Goal: Answer question/provide support

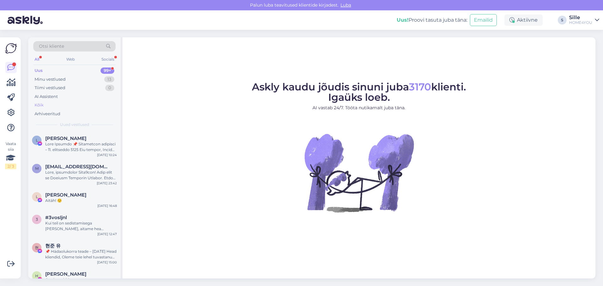
click at [39, 103] on div "Kõik" at bounding box center [39, 105] width 9 height 6
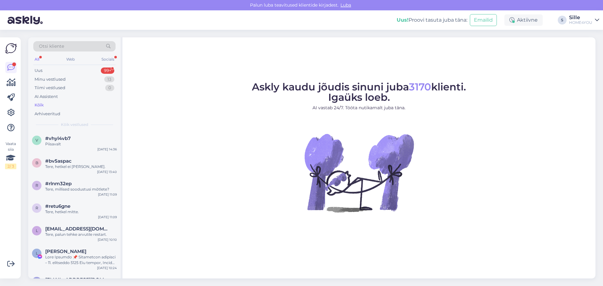
click at [48, 104] on div "Kõik" at bounding box center [74, 105] width 82 height 9
click at [67, 137] on span "#vhyl4vb7" at bounding box center [57, 139] width 25 height 6
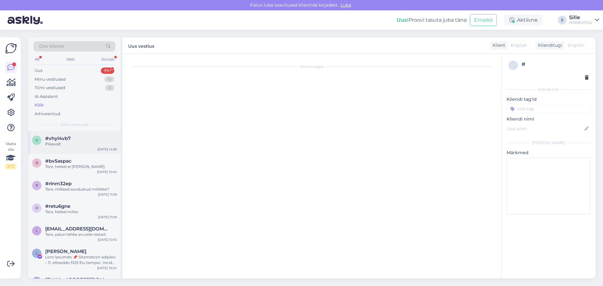
scroll to position [266, 0]
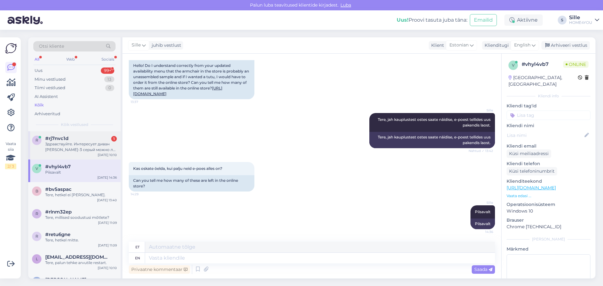
click at [69, 145] on div "Здравствуйте. Интересует диван [PERSON_NAME]-3 серый можно ли его забронировать?" at bounding box center [81, 146] width 72 height 11
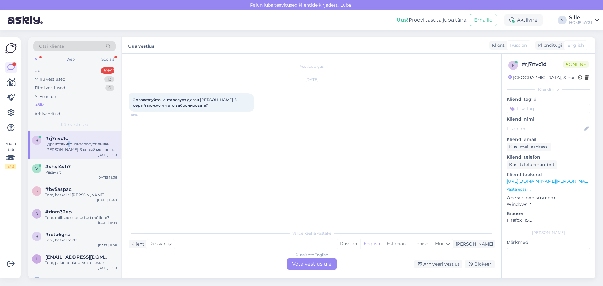
scroll to position [0, 0]
click at [304, 263] on div "Russian to English Võta vestlus üle" at bounding box center [312, 263] width 50 height 11
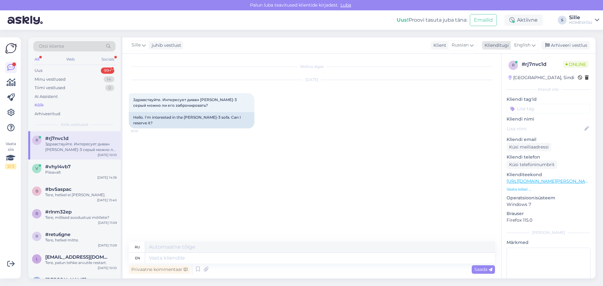
click at [518, 45] on span "English" at bounding box center [522, 45] width 16 height 7
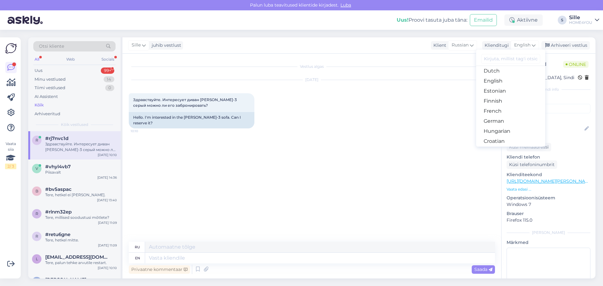
scroll to position [63, 0]
click at [502, 92] on link "Estonian" at bounding box center [510, 91] width 69 height 10
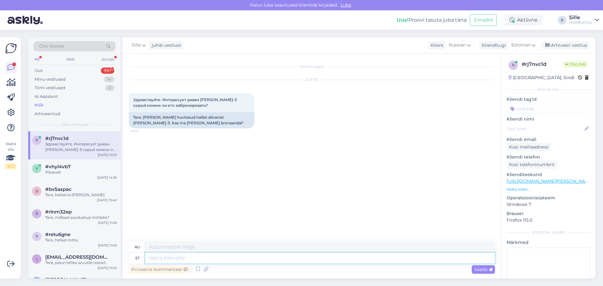
click at [252, 259] on textarea at bounding box center [320, 258] width 350 height 11
click at [234, 260] on textarea at bounding box center [320, 258] width 350 height 11
type textarea "Tere,"
type textarea "Привет,"
type textarea "Tere, miks t"
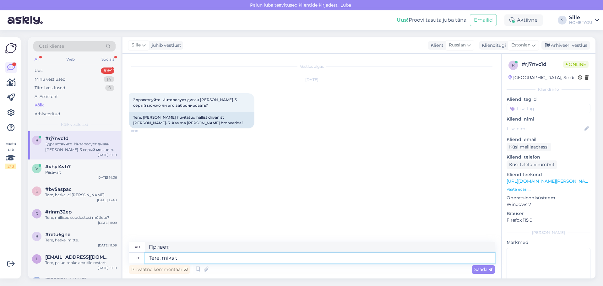
type textarea "Здравствуйте, почему?"
type textarea "Tere, [PERSON_NAME] s"
type textarea "Привет, почему ты?"
type textarea "[PERSON_NAME], [PERSON_NAME] soovite"
type textarea "Привет, почему ты хочешь"
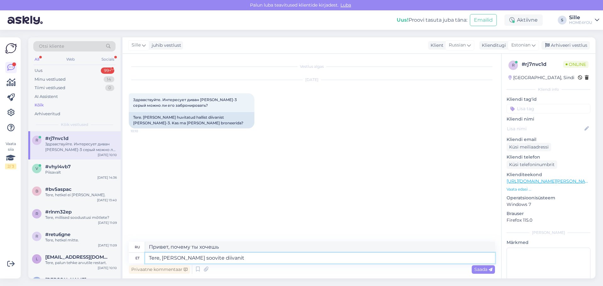
type textarea "Tere, [PERSON_NAME] soovite diivanit"
type textarea "Здравствуйте, зачем вам диван?"
type textarea "Tere, [PERSON_NAME] soovite diivanit bronerida?"
type textarea "Здравствуйте, почему вы хотите зарезервировать диван?"
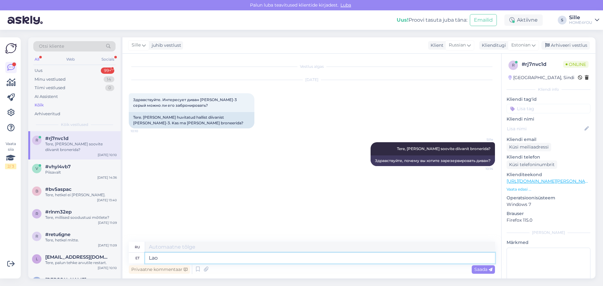
type textarea "Lao s"
type textarea "Склад s"
type textarea "Lao"
type textarea "Склад"
type textarea "[GEOGRAPHIC_DATA]"
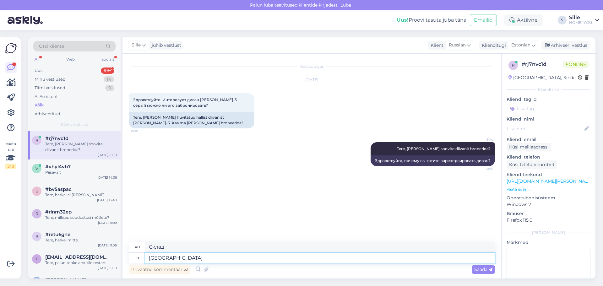
type textarea "В наличии"
type textarea "Laos on diivaneid"
type textarea "Диваны в наличии"
type textarea "Laos on diivaneid piisavalt"
type textarea "Диваны имеются в достаточном количестве на складе."
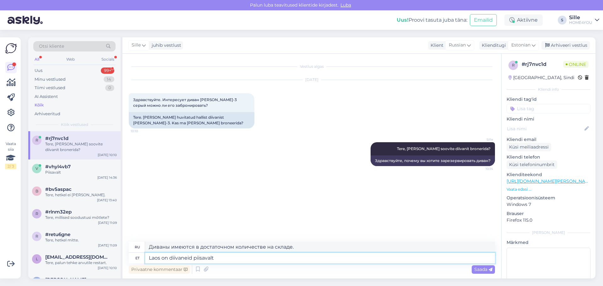
type textarea "Laos on diivaneid piisavalt."
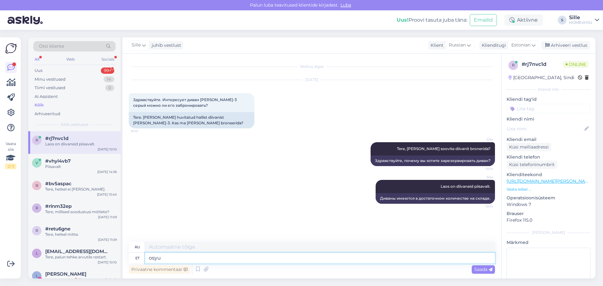
type textarea "osy"
type textarea "осю"
type textarea "ostu"
type textarea "покупка"
type textarea "ostu saat e"
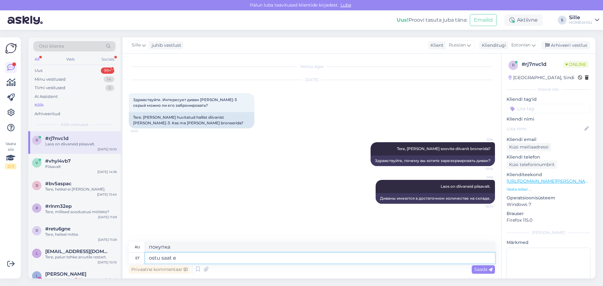
type textarea "заказ на покупку"
type textarea "ostu saat ev"
type textarea "Отправьте покупку по электронной почте."
type textarea "ostu saat evormistada"
type textarea "Вы можете официально оформить покупку."
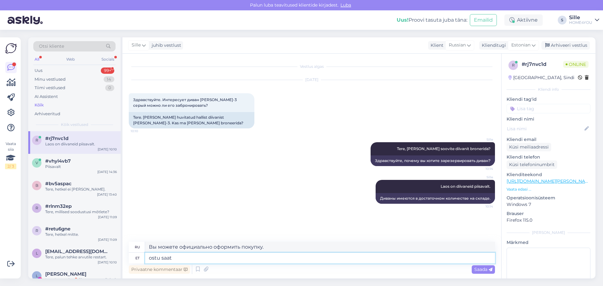
type textarea "ostu saat"
type textarea "заказ на покупку"
type textarea "ostu saate"
type textarea "вы можете купить"
type textarea "ostu saate vormistada"
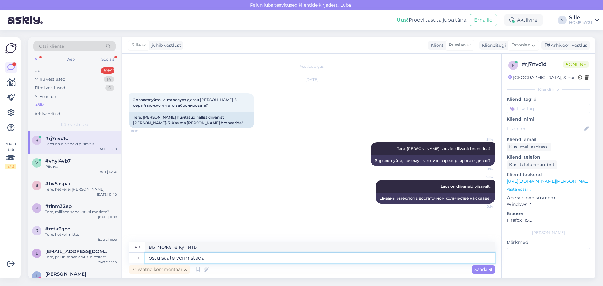
type textarea "вы можете завершить покупку"
type textarea "ostu saate vormistada läbi"
type textarea "Вы можете завершить покупку через"
type textarea "ostu saate vormistada läbi e-po"
type textarea "Вы можете завершить покупку через электронную почту."
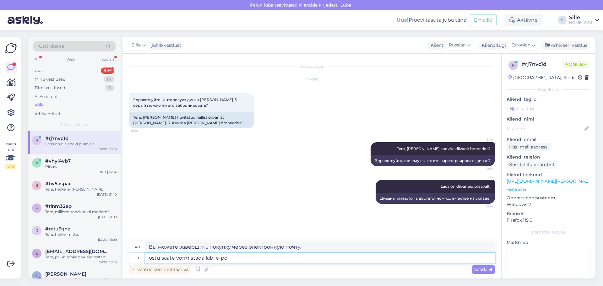
type textarea "ostu saate vormistada läbi e-[PERSON_NAME]"
type textarea "Вы можете совершить покупку через интернет-магазин."
type textarea "ostu saate vormistada läbi e-[PERSON_NAME]"
click at [483, 267] on span "Saada" at bounding box center [483, 269] width 18 height 6
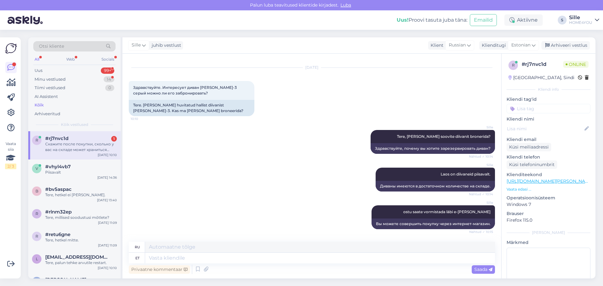
scroll to position [67, 0]
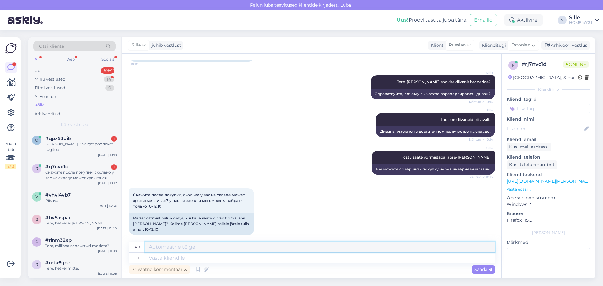
click at [230, 251] on textarea at bounding box center [320, 247] width 350 height 11
click at [232, 254] on textarea at bounding box center [320, 258] width 350 height 11
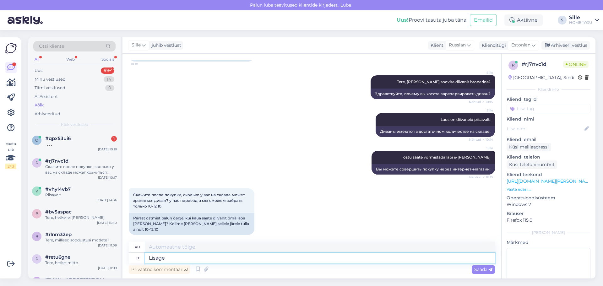
type textarea "Lisage"
type textarea "Добавлять"
type textarea "Lisage info"
type textarea "Добавить информацию"
type textarea "Lisage info tellimusele."
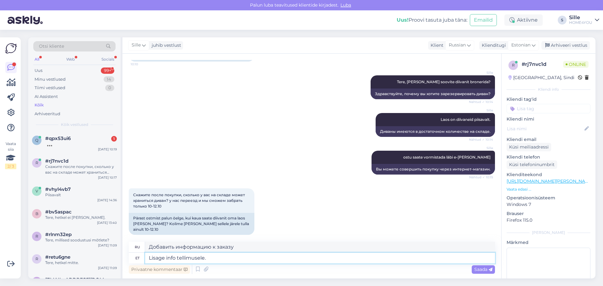
type textarea "Добавьте информацию к заказу."
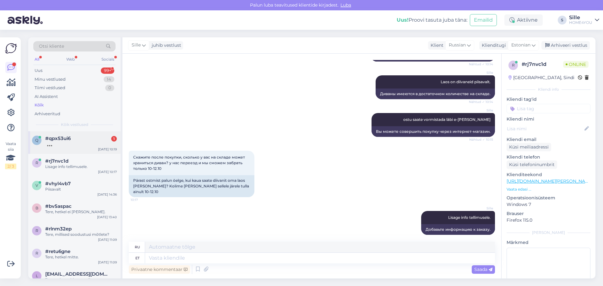
click at [73, 145] on div at bounding box center [81, 144] width 72 height 6
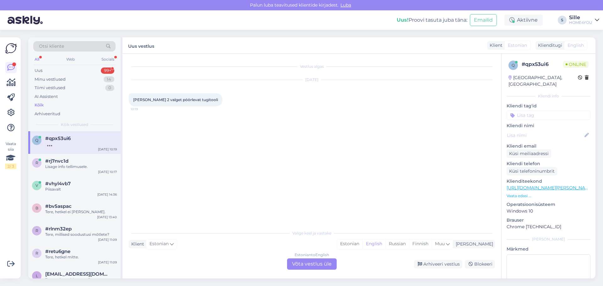
click at [527, 185] on link "[URL][DOMAIN_NAME][PERSON_NAME]" at bounding box center [549, 188] width 87 height 6
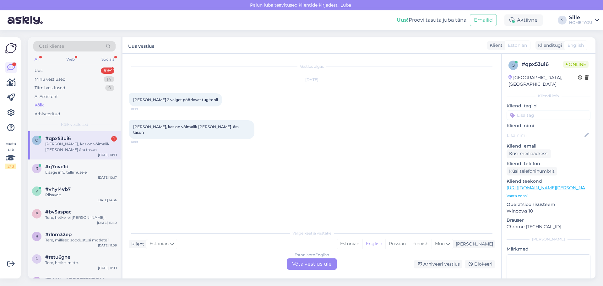
click at [305, 262] on div "Estonian to English Võta vestlus üle" at bounding box center [312, 263] width 50 height 11
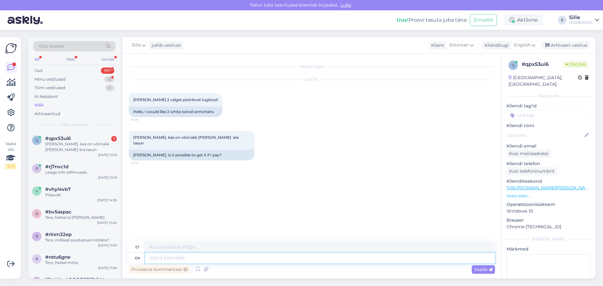
click at [253, 258] on textarea at bounding box center [320, 258] width 350 height 11
type textarea "Tere"
type textarea "Tere, i"
type textarea "Tere,"
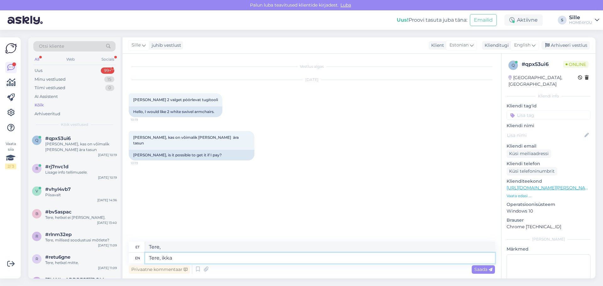
type textarea "Tere, ikka o"
type textarea "Tere, ikka"
type textarea "Tere, ikka on"
type textarea "Tere, ikka on võimalik"
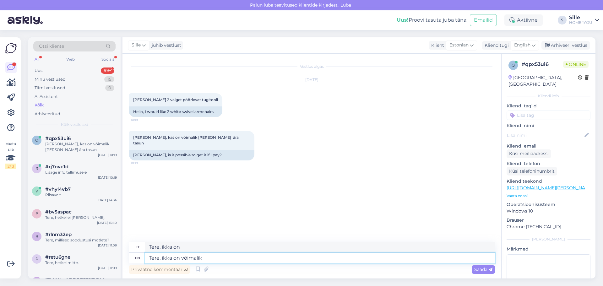
type textarea "Tere, ikka on võimalik"
type textarea "Tere, ikka on võimalik,"
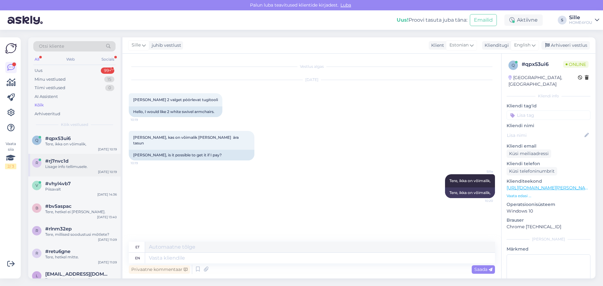
click at [70, 167] on div "Lisage info tellimusele." at bounding box center [81, 167] width 72 height 6
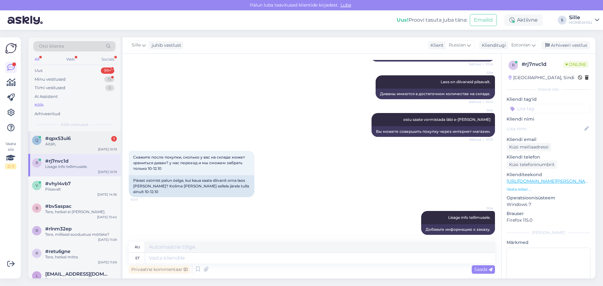
click at [77, 142] on div "Aitäh," at bounding box center [81, 144] width 72 height 6
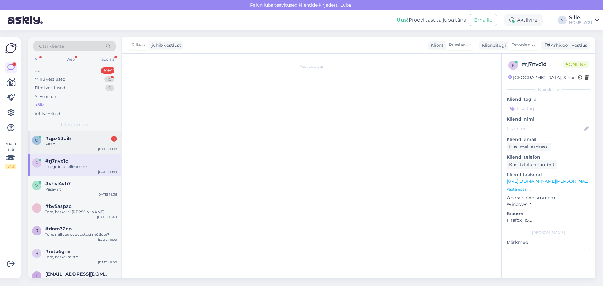
scroll to position [1, 0]
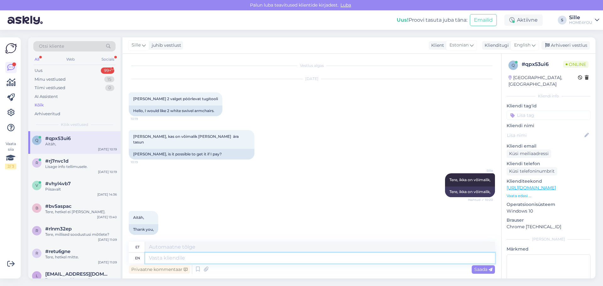
click at [187, 261] on textarea at bounding box center [320, 258] width 350 height 11
type textarea "Palun"
click at [482, 270] on span "Saada" at bounding box center [483, 269] width 18 height 6
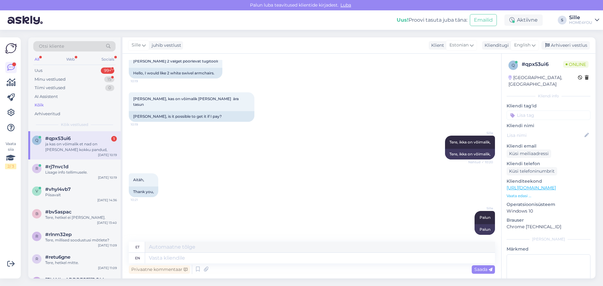
scroll to position [76, 0]
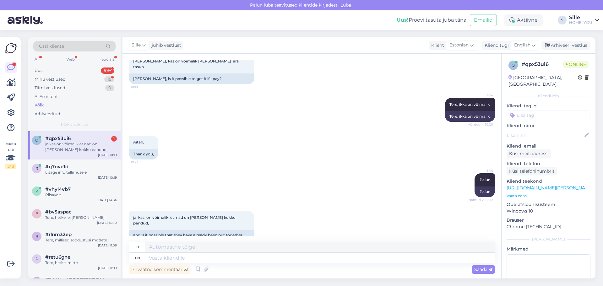
click at [76, 150] on div "ja kas on võimalik et nad on [PERSON_NAME] kokku pandud," at bounding box center [81, 146] width 72 height 11
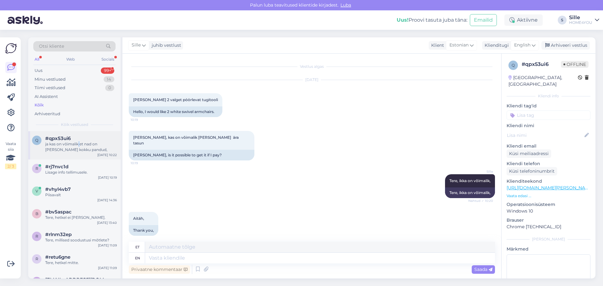
click at [79, 143] on div "ja kas on võimalik et nad on [PERSON_NAME] kokku pandud," at bounding box center [81, 146] width 72 height 11
